Goal: Task Accomplishment & Management: Manage account settings

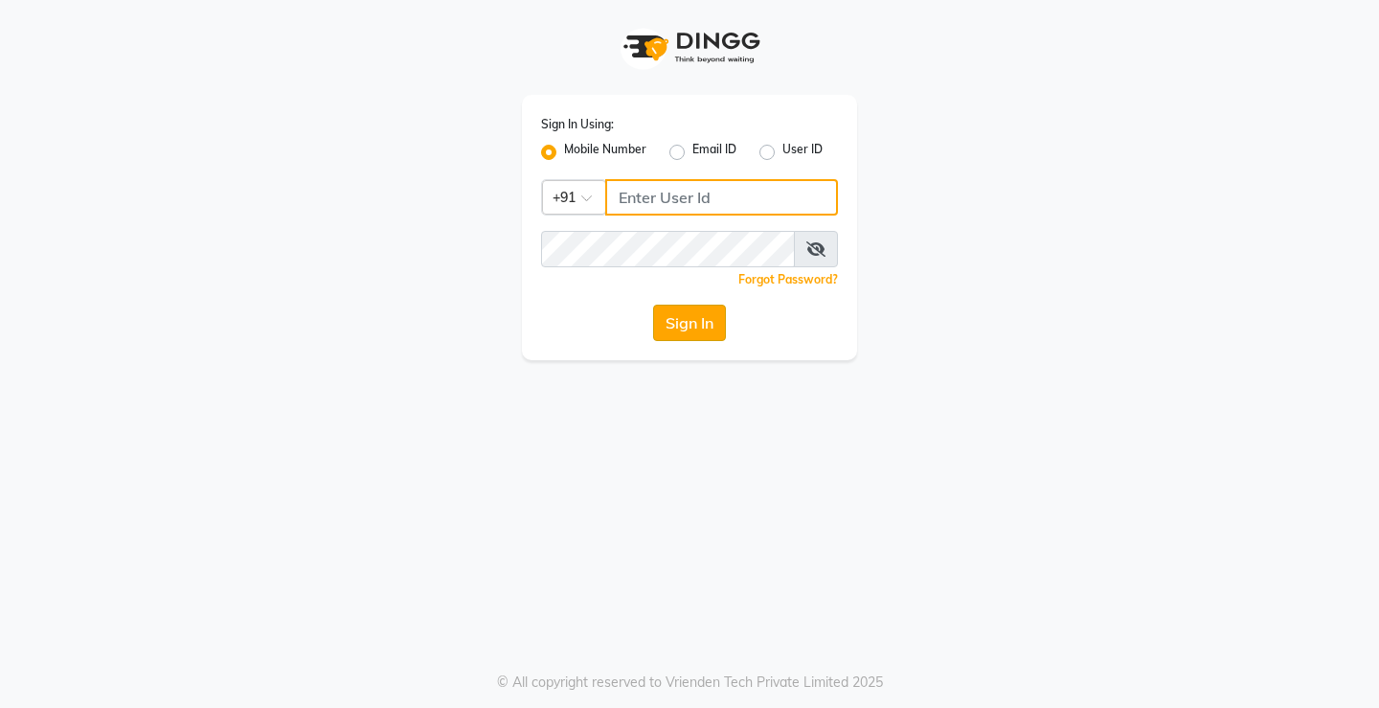
type input "7441112777"
click at [678, 313] on button "Sign In" at bounding box center [689, 323] width 73 height 36
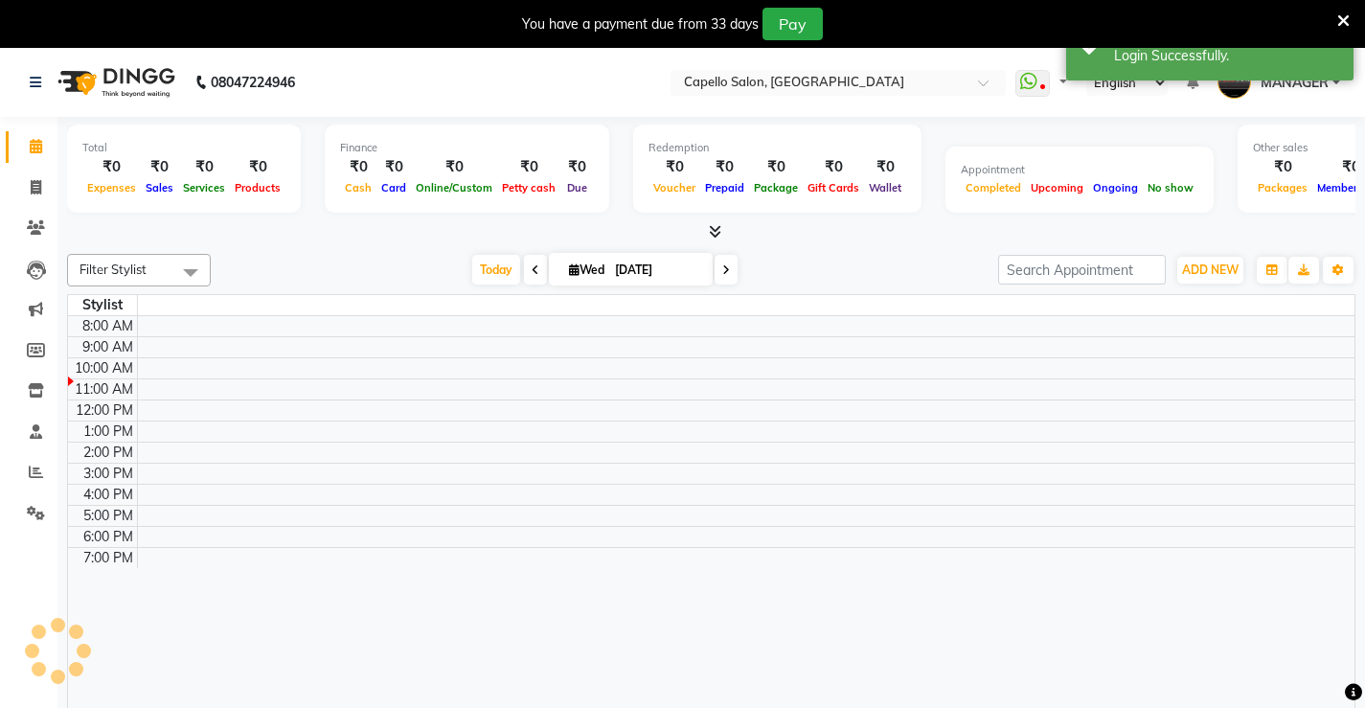
select select "en"
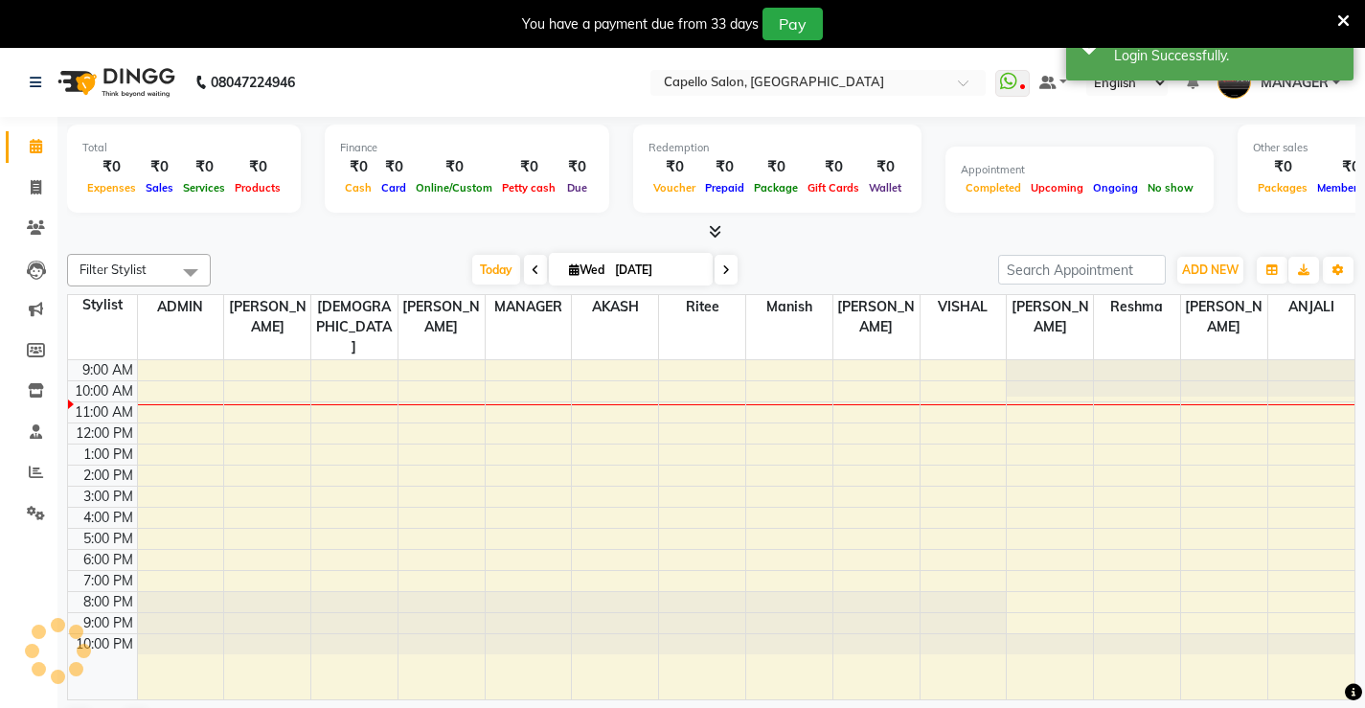
click at [190, 274] on span at bounding box center [190, 272] width 38 height 36
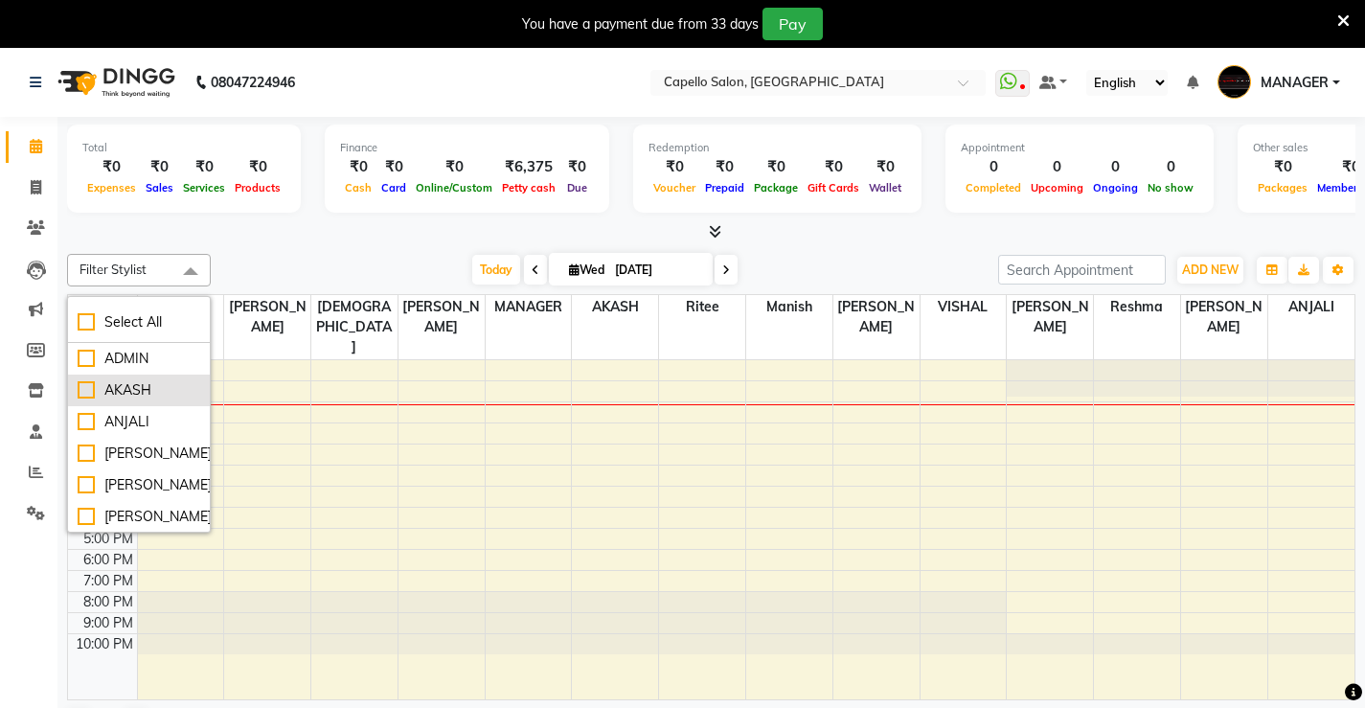
click at [142, 393] on div "AKASH" at bounding box center [139, 390] width 123 height 20
click at [95, 383] on li "AKASH" at bounding box center [139, 391] width 142 height 32
click at [282, 224] on div at bounding box center [711, 232] width 1288 height 20
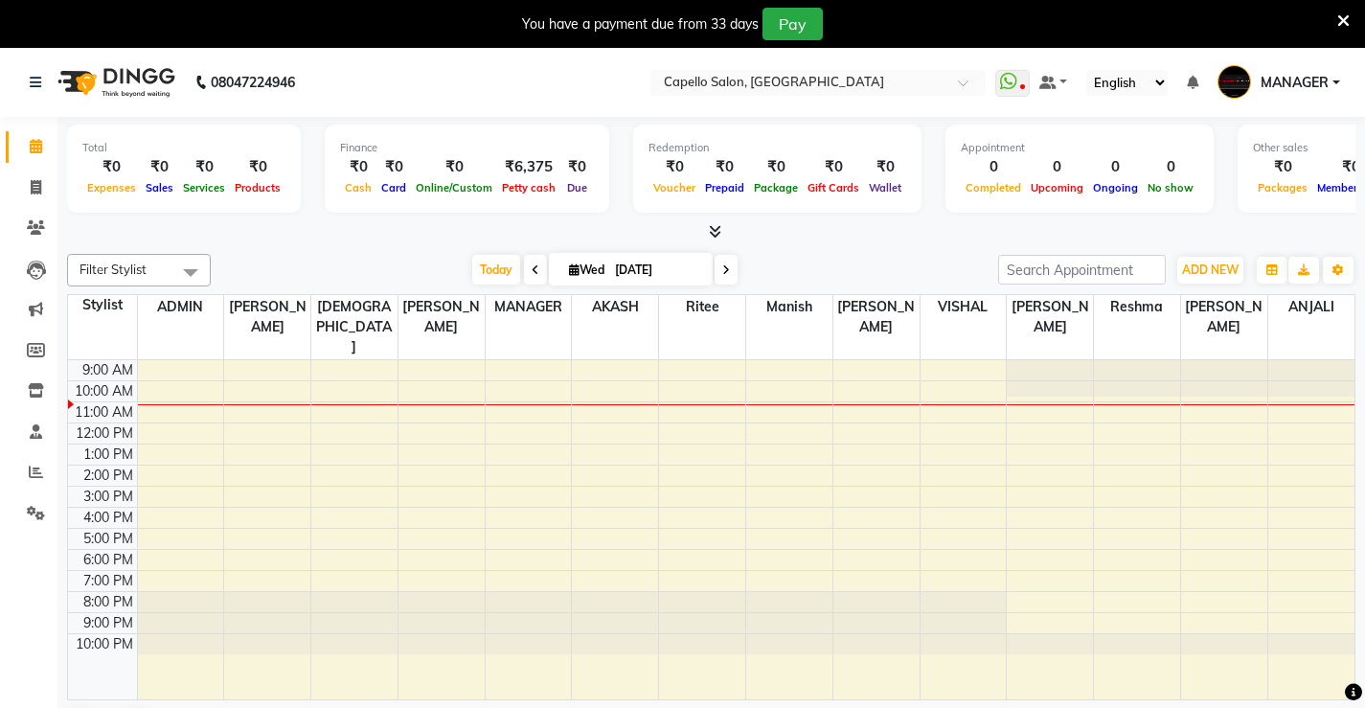
click at [243, 265] on div "[DATE] [DATE]" at bounding box center [604, 270] width 768 height 29
click at [242, 264] on div "[DATE] [DATE]" at bounding box center [604, 270] width 768 height 29
click at [242, 263] on div "[DATE] [DATE]" at bounding box center [604, 270] width 768 height 29
click at [269, 265] on div "[DATE] [DATE]" at bounding box center [604, 270] width 768 height 29
click at [195, 266] on span at bounding box center [190, 272] width 38 height 36
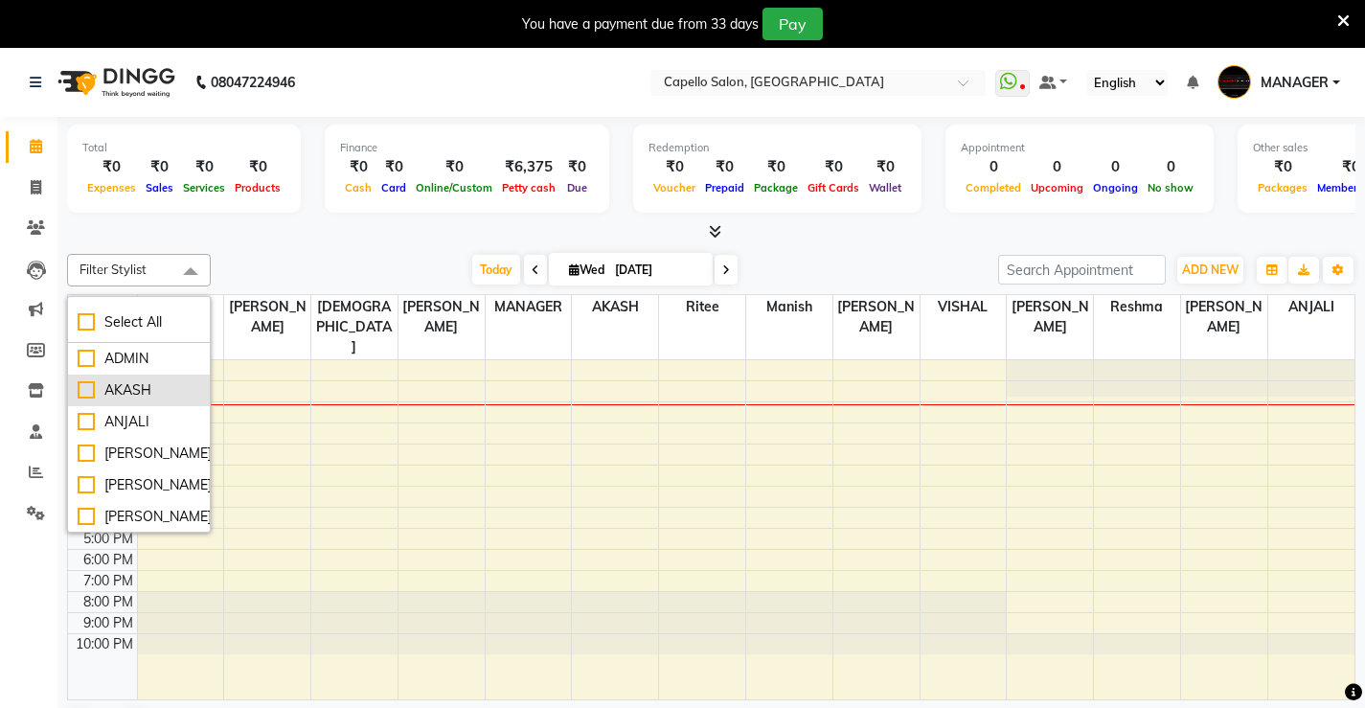
click at [134, 394] on div "AKASH" at bounding box center [139, 390] width 123 height 20
checkbox input "true"
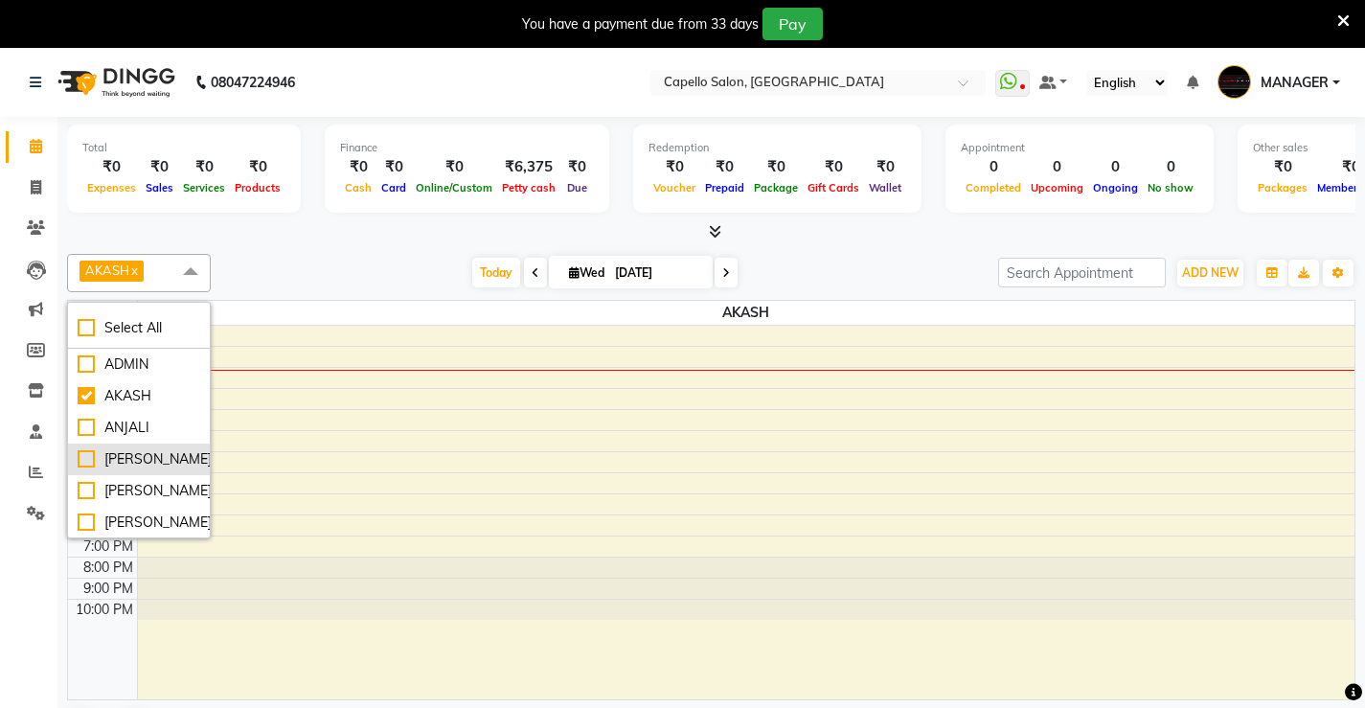
click at [80, 451] on div "[PERSON_NAME]" at bounding box center [139, 459] width 123 height 20
checkbox input "true"
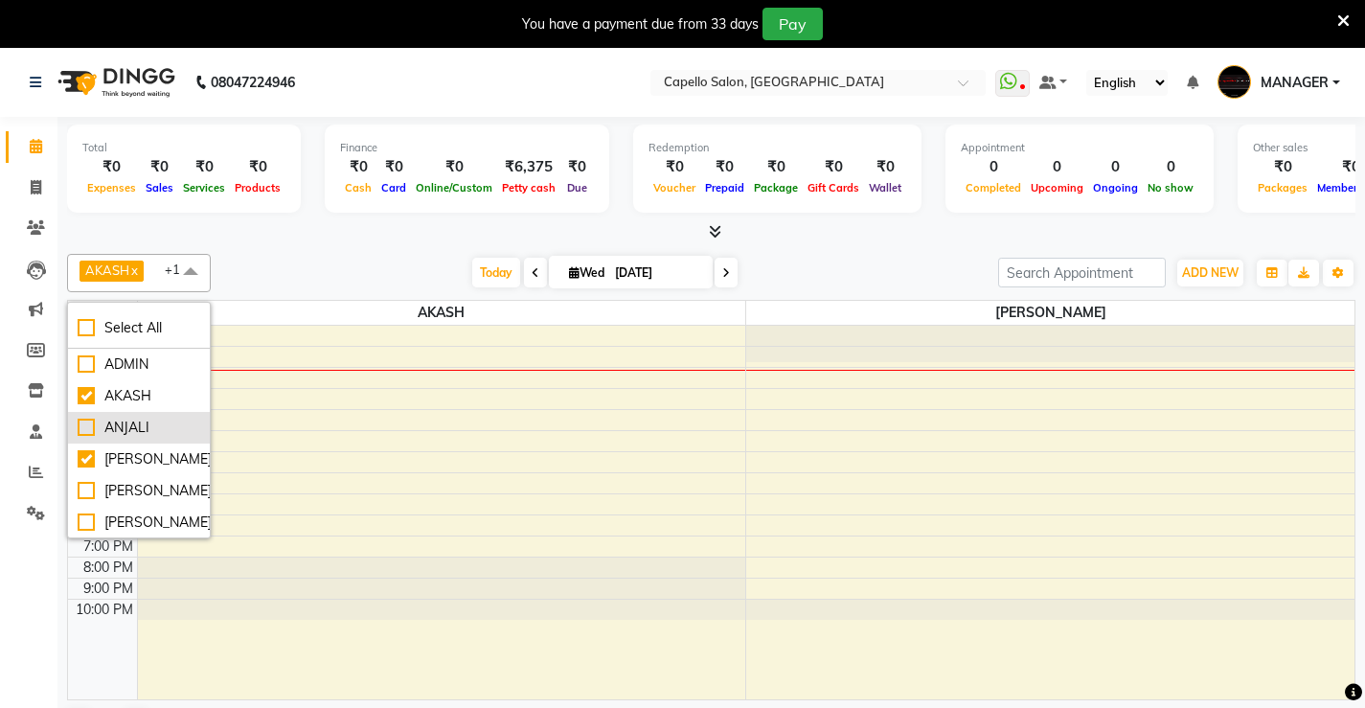
scroll to position [96, 0]
click at [82, 387] on div "[PERSON_NAME]" at bounding box center [139, 395] width 123 height 20
checkbox input "true"
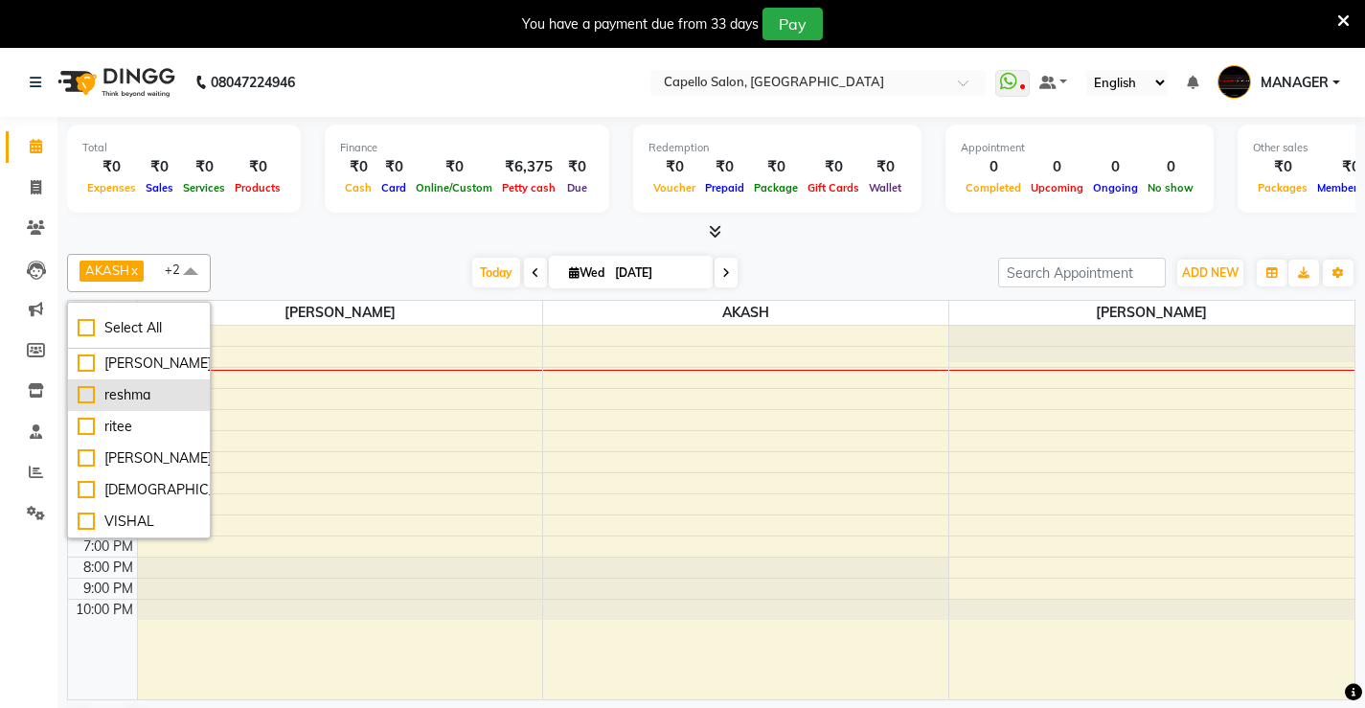
scroll to position [158, 0]
click at [79, 459] on div "[PERSON_NAME]" at bounding box center [139, 459] width 123 height 20
checkbox input "true"
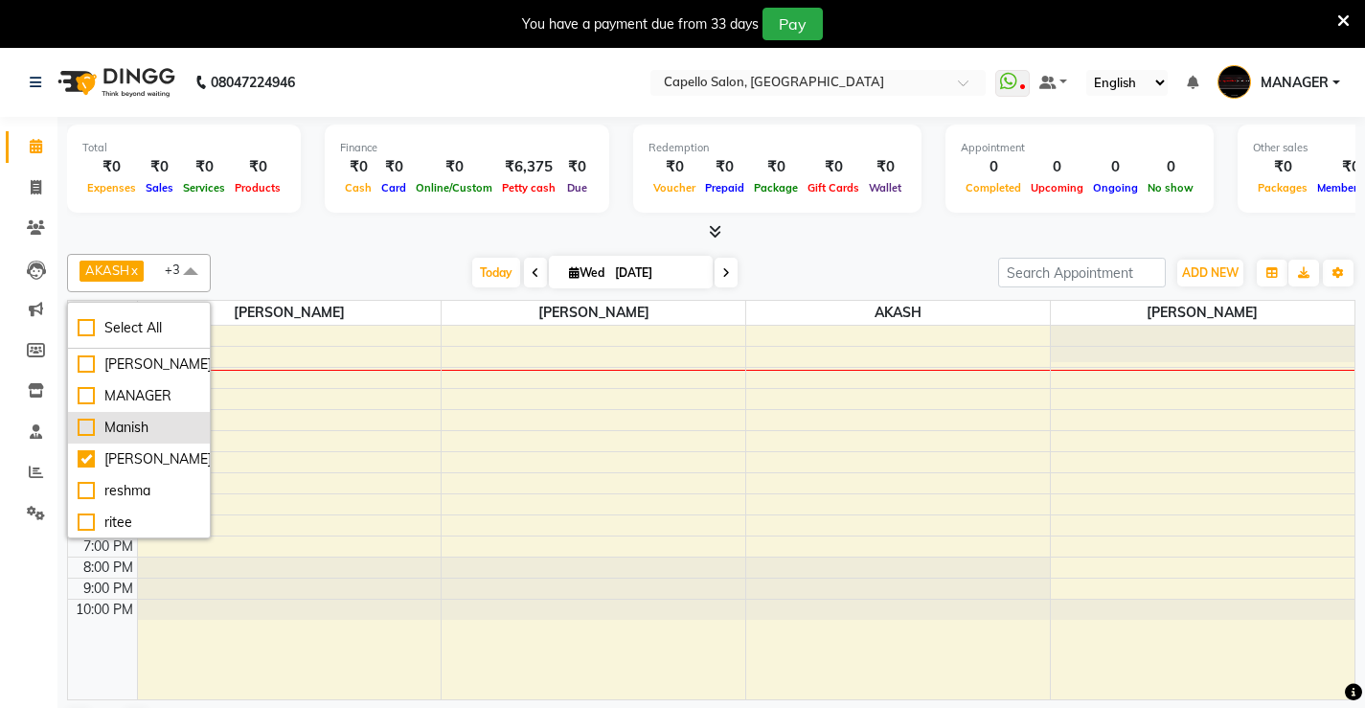
click at [84, 421] on div "Manish" at bounding box center [139, 428] width 123 height 20
checkbox input "true"
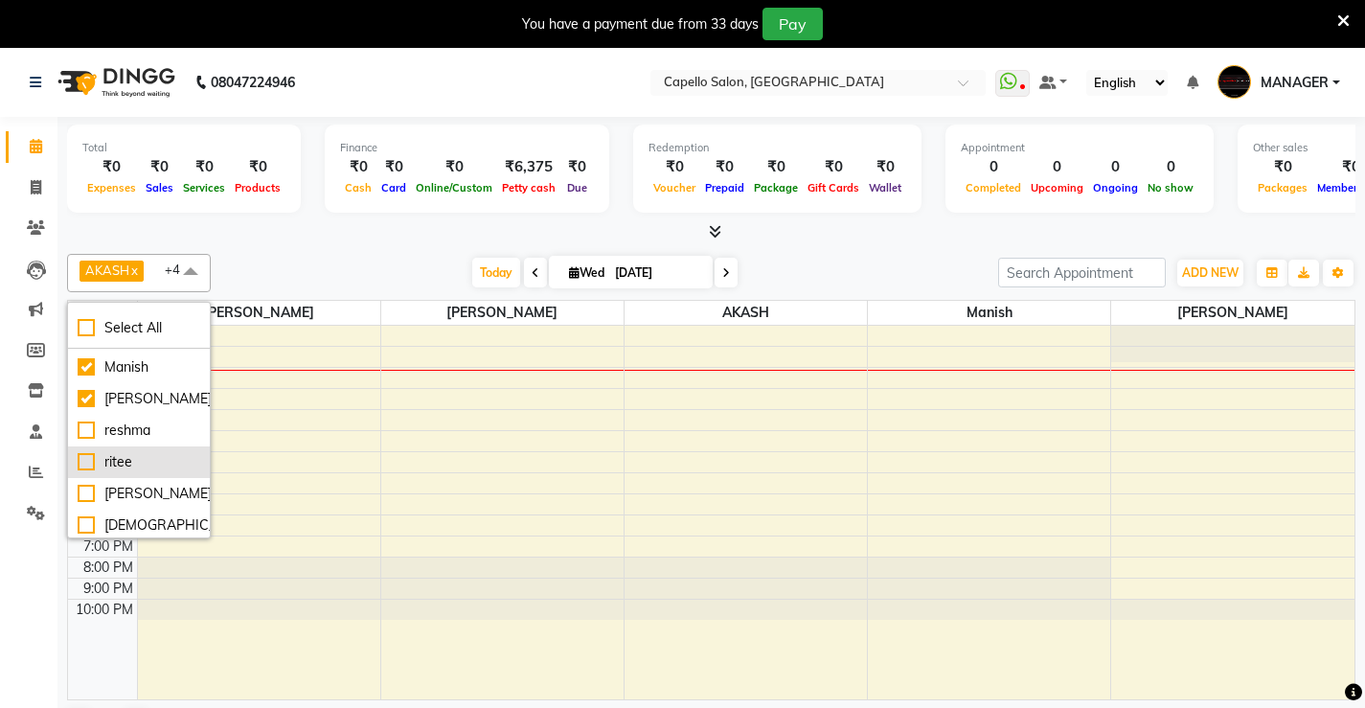
scroll to position [254, 0]
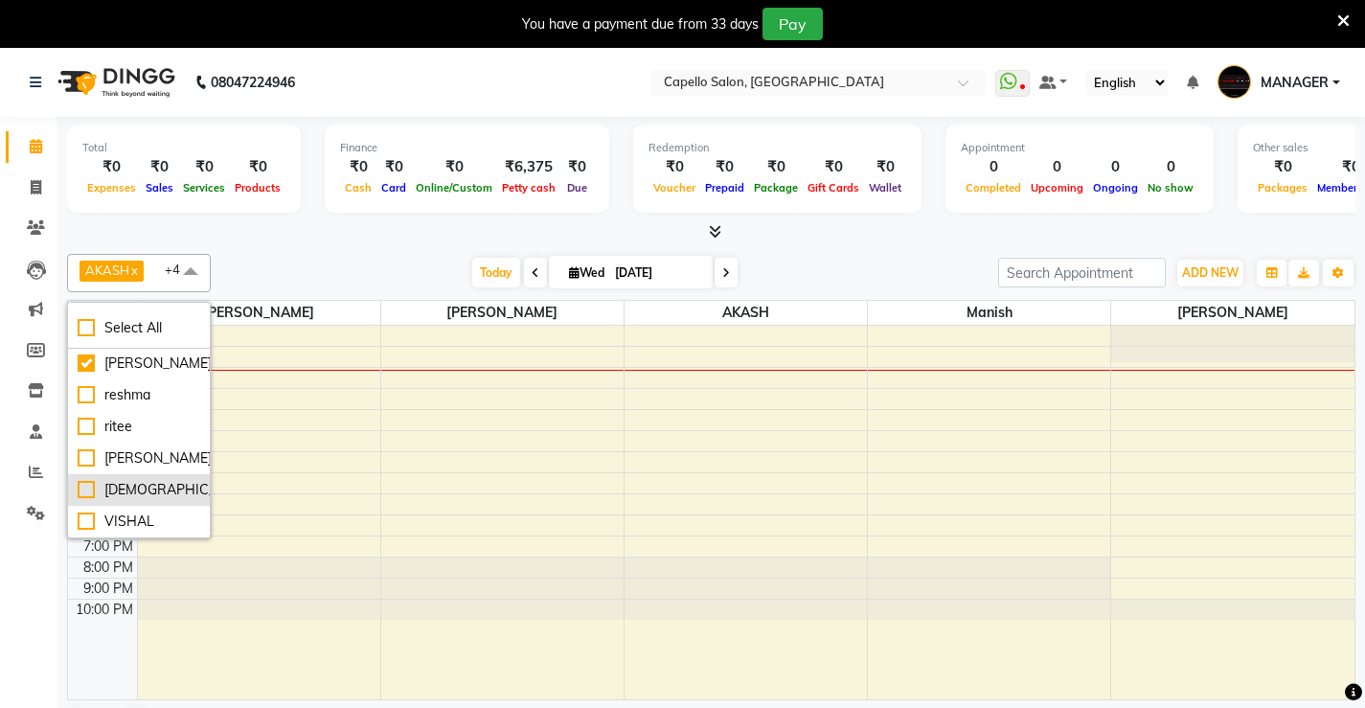
click at [83, 489] on div "[DEMOGRAPHIC_DATA]" at bounding box center [139, 490] width 123 height 20
checkbox input "true"
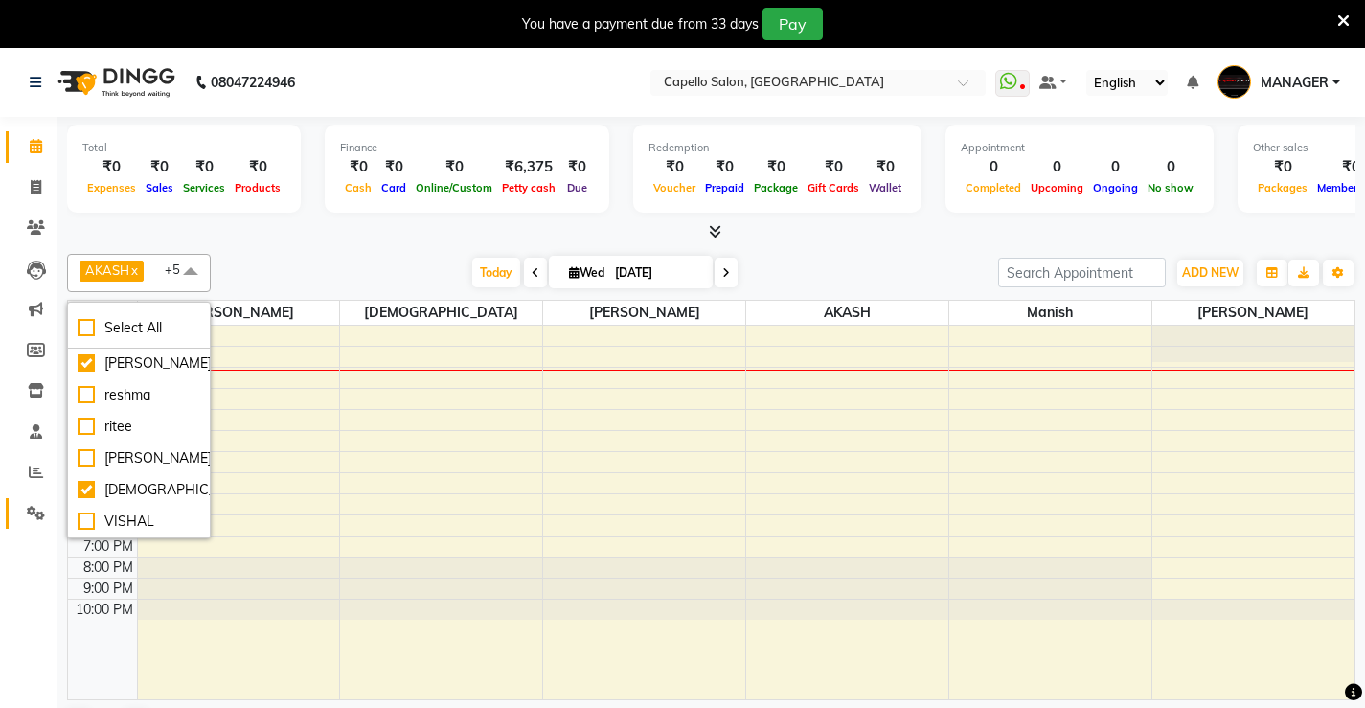
scroll to position [49, 0]
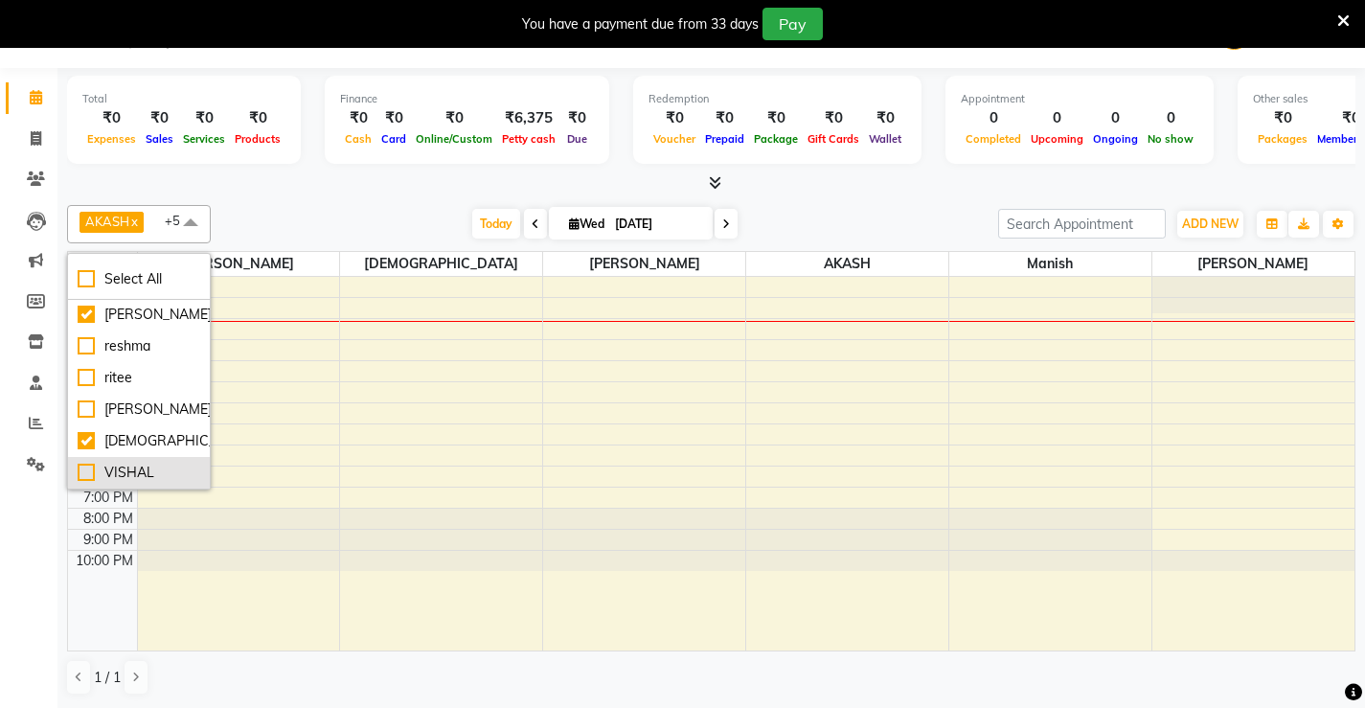
click at [88, 473] on div "VISHAL" at bounding box center [139, 473] width 123 height 20
checkbox input "true"
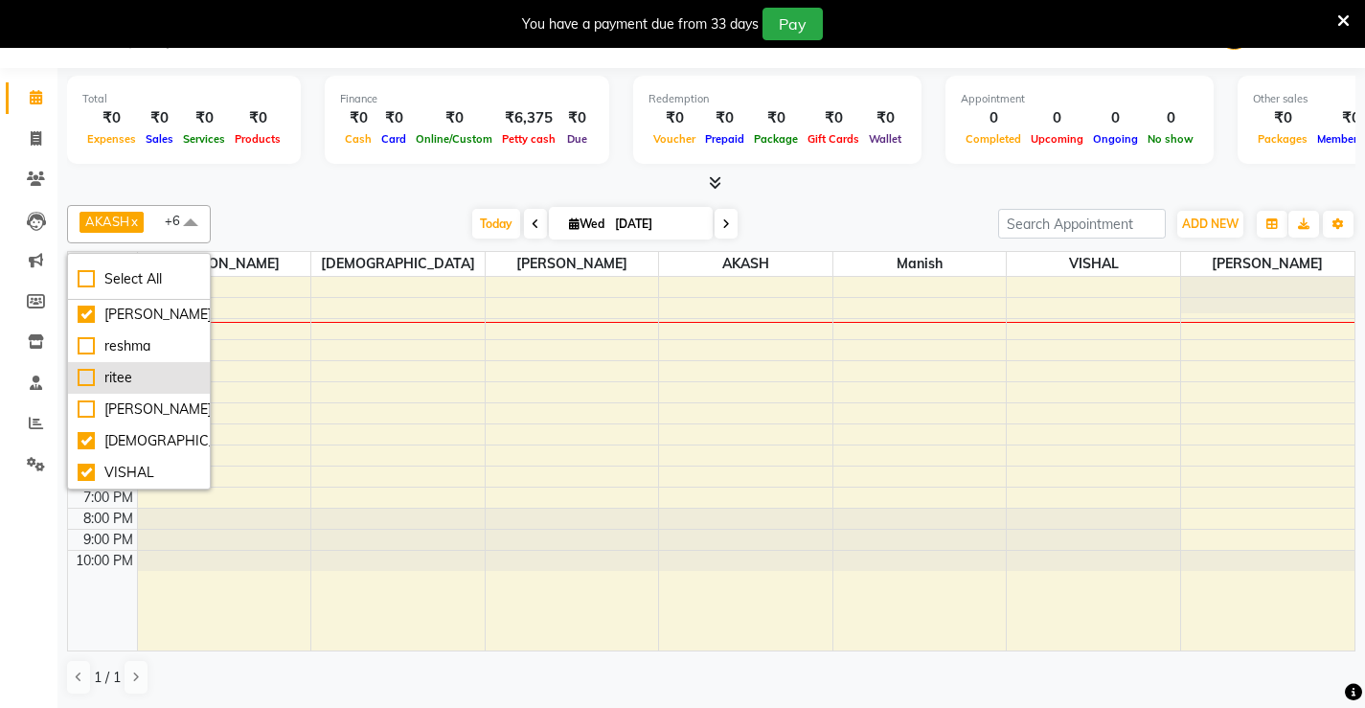
click at [92, 373] on div "ritee" at bounding box center [139, 378] width 123 height 20
checkbox input "true"
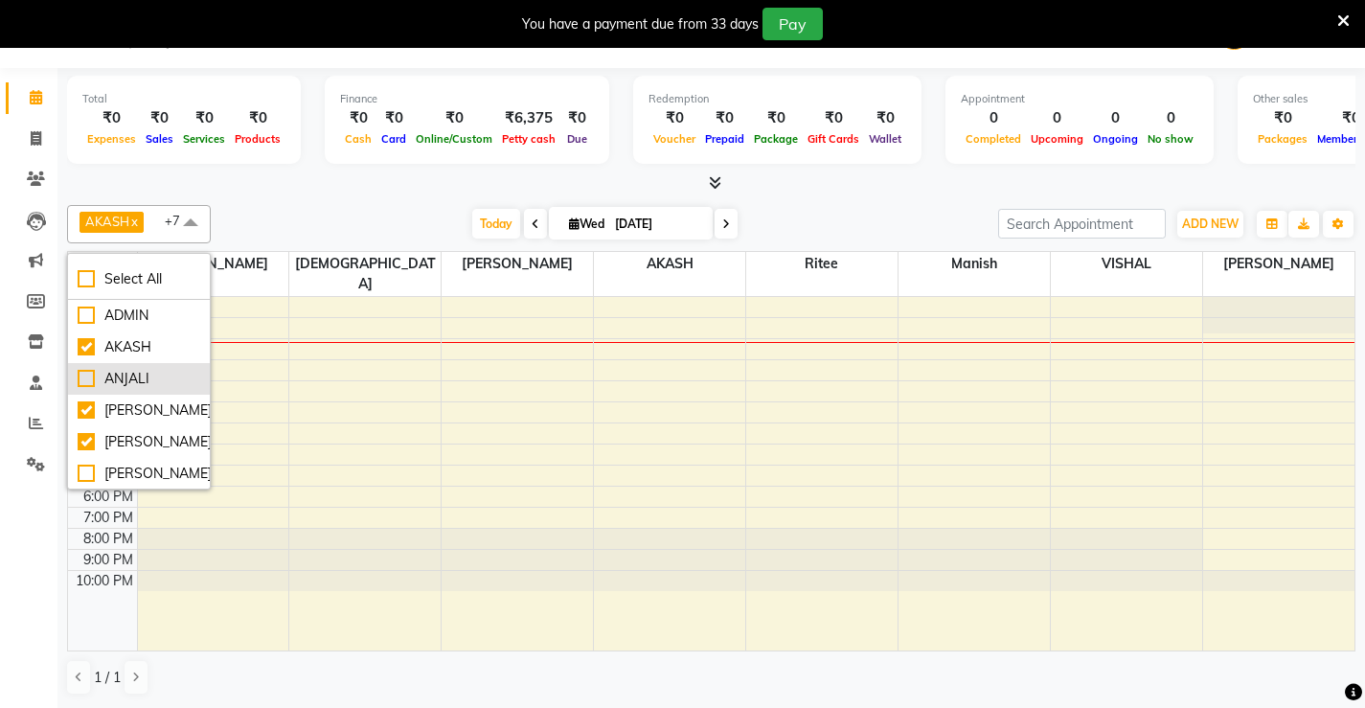
scroll to position [0, 0]
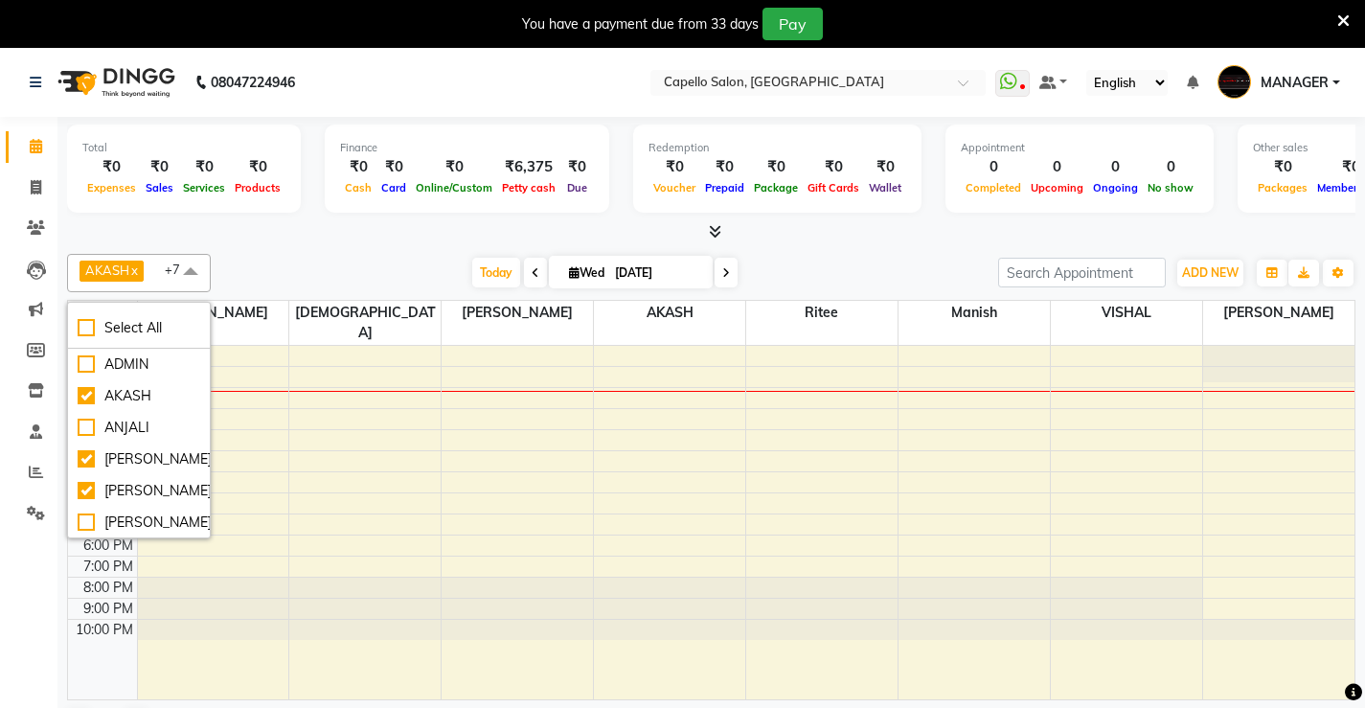
click at [388, 275] on div "[DATE] [DATE]" at bounding box center [604, 273] width 768 height 29
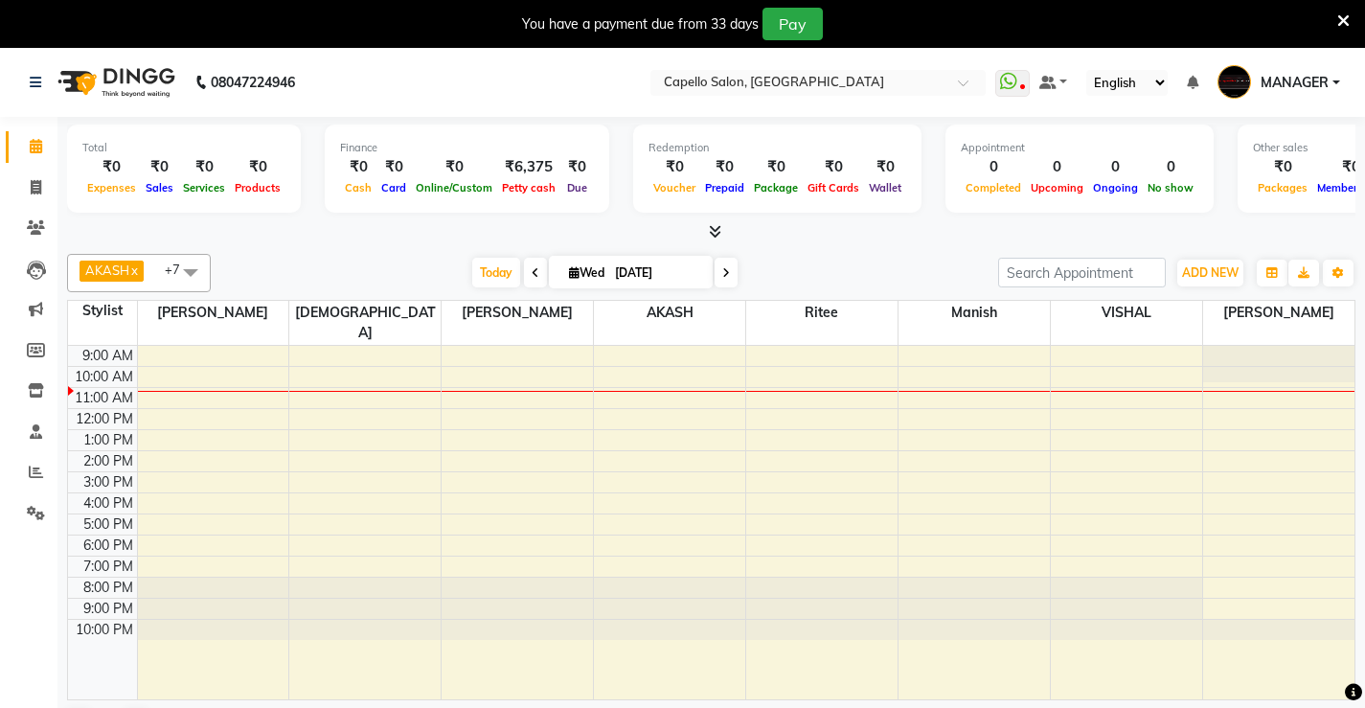
click at [904, 241] on div at bounding box center [711, 232] width 1288 height 20
